Goal: Register for event/course

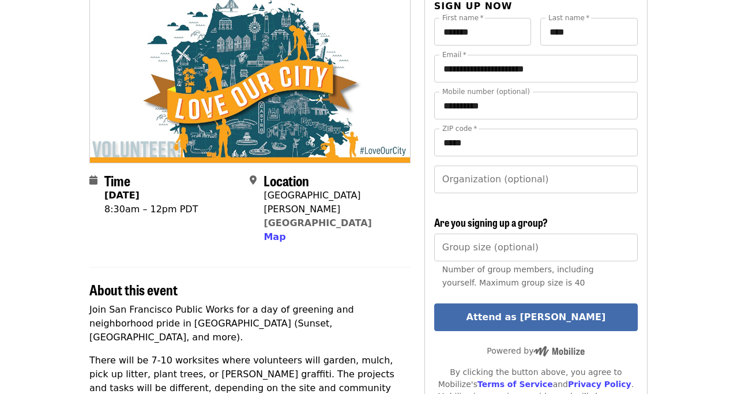
scroll to position [0, 4]
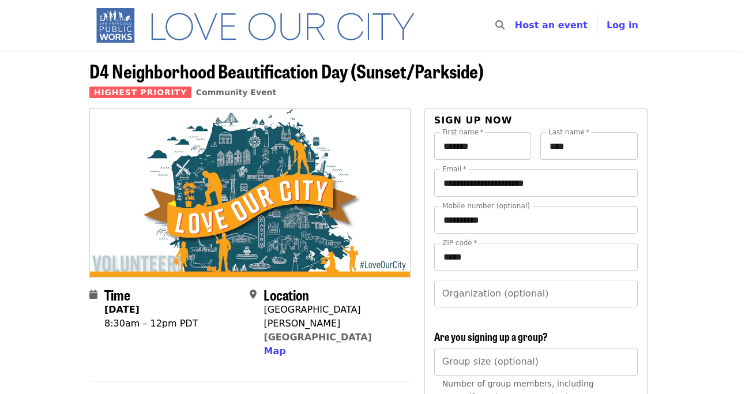
click at [108, 32] on img "Main navigation" at bounding box center [260, 25] width 342 height 37
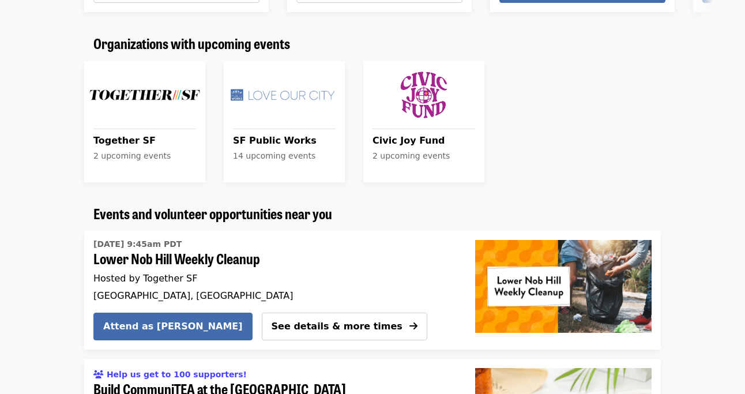
scroll to position [894, 0]
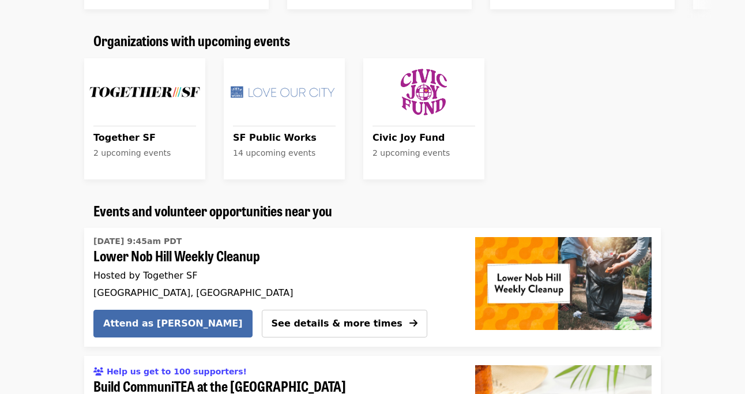
click at [280, 134] on span "SF Public Works" at bounding box center [284, 138] width 103 height 14
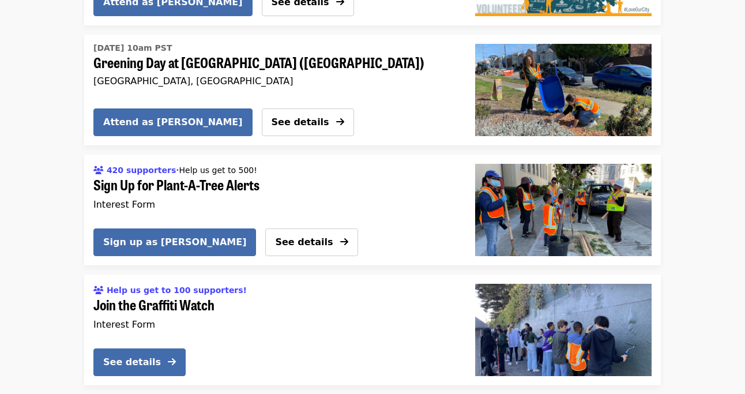
scroll to position [1516, 0]
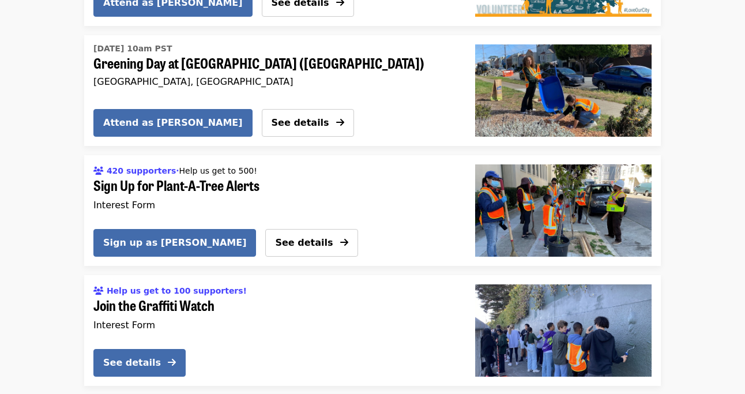
click at [262, 112] on link "See details" at bounding box center [308, 123] width 92 height 28
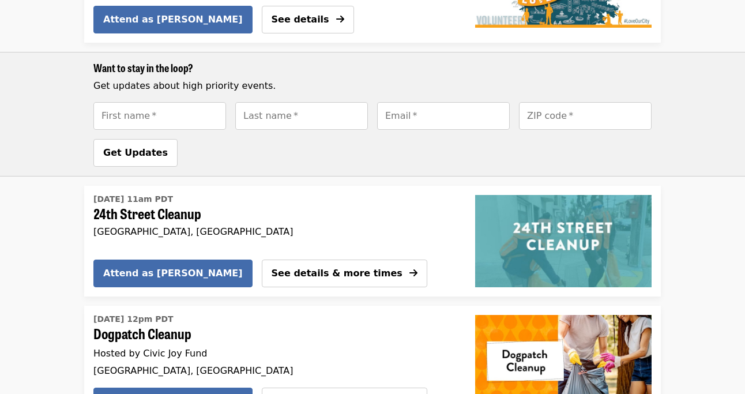
scroll to position [1827, 0]
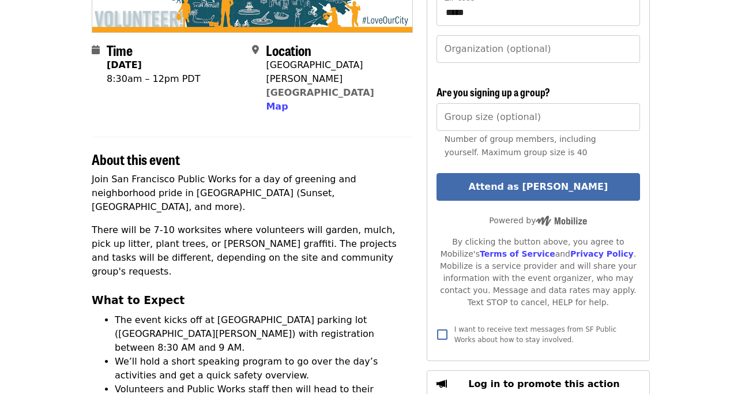
scroll to position [0, 2]
